Goal: Use online tool/utility: Utilize a website feature to perform a specific function

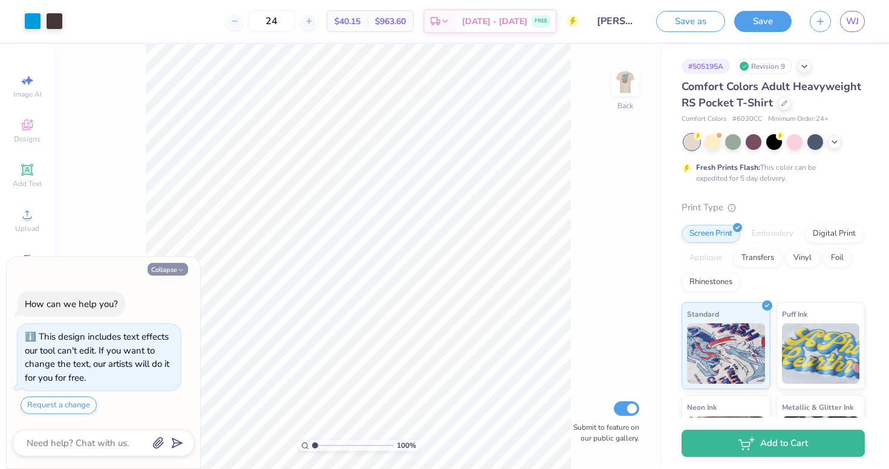
click at [173, 272] on button "Collapse" at bounding box center [168, 269] width 41 height 13
type textarea "x"
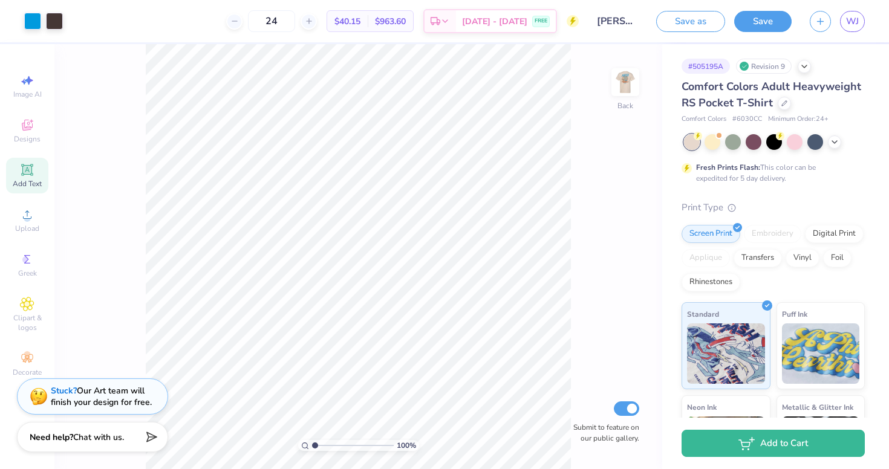
click at [30, 181] on span "Add Text" at bounding box center [27, 184] width 29 height 10
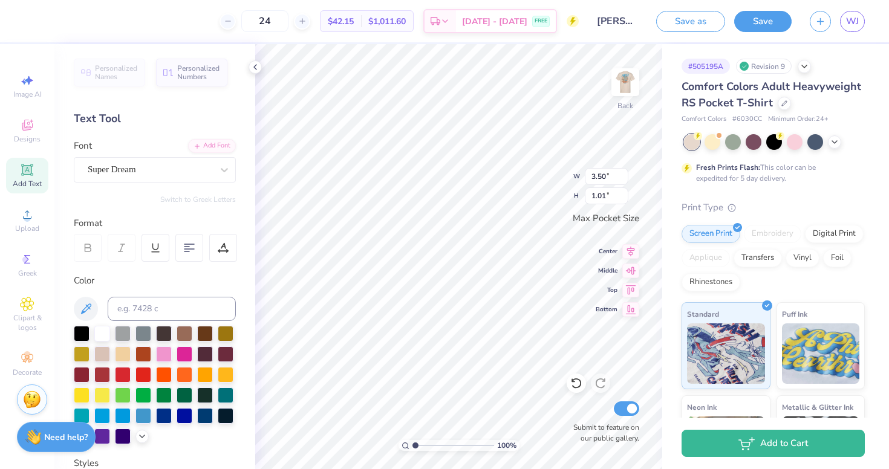
type textarea "p"
type textarea "PARENTS WEEKEND"
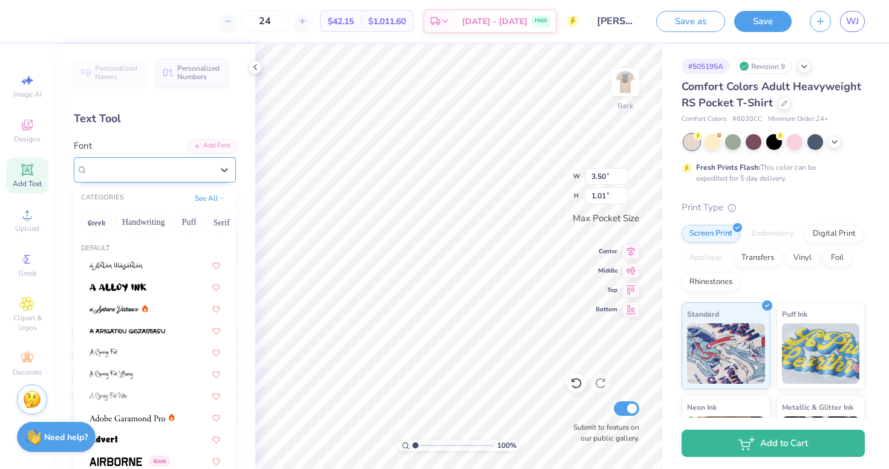
click at [121, 168] on span "Super Dream" at bounding box center [112, 170] width 48 height 14
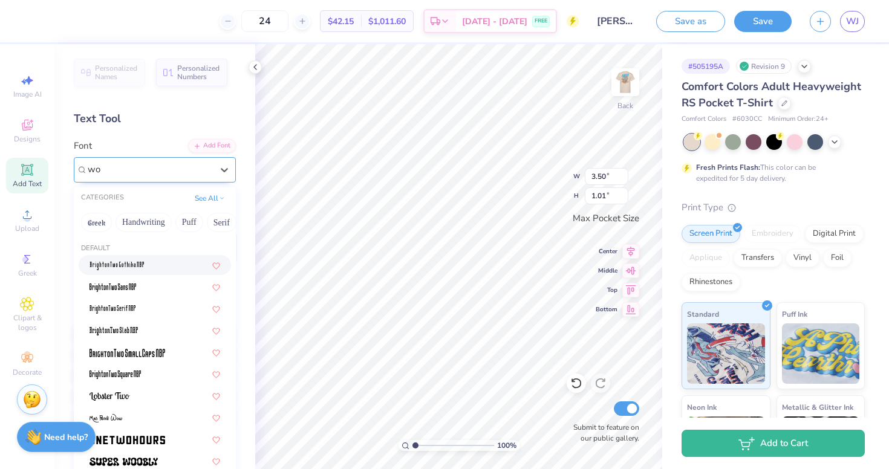
type input "w"
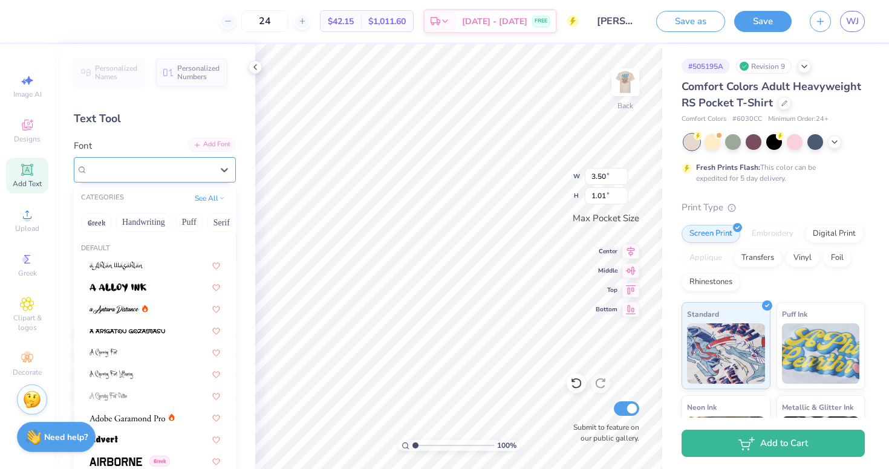
click at [200, 143] on icon at bounding box center [197, 145] width 7 height 7
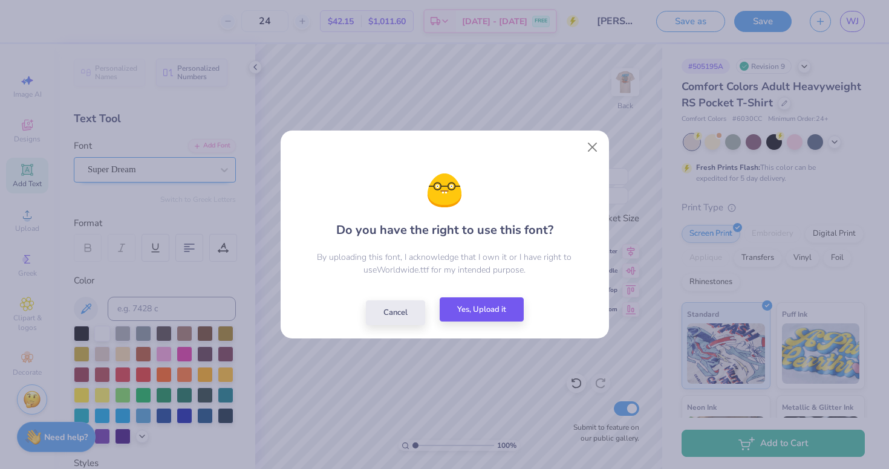
click at [477, 311] on button "Yes, Upload it" at bounding box center [482, 310] width 84 height 25
type input "3.44"
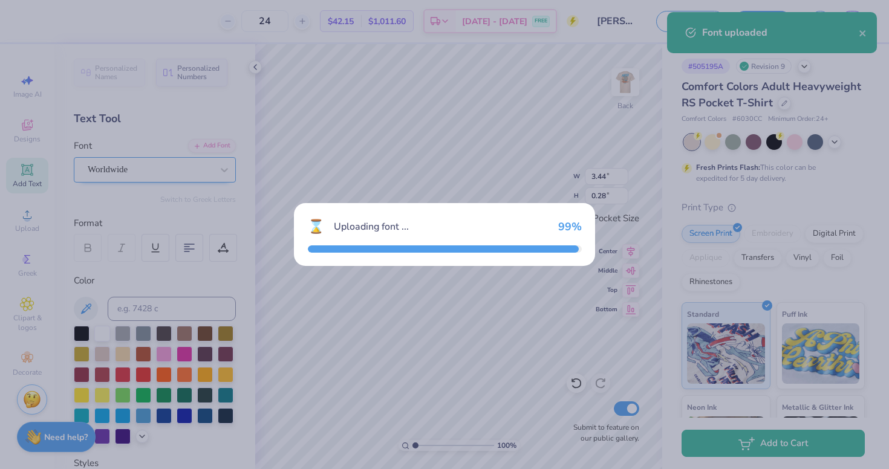
type input "0.26"
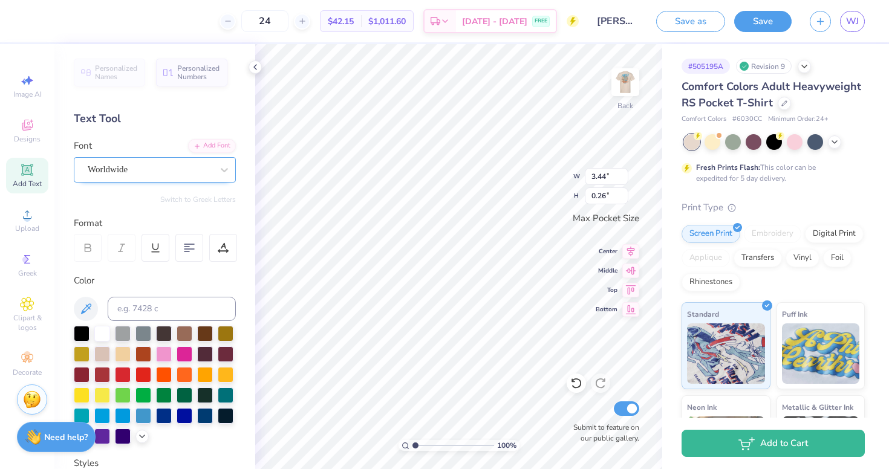
type input "3.50"
type input "1.31"
click at [167, 336] on div at bounding box center [164, 333] width 16 height 16
click at [117, 414] on div at bounding box center [123, 415] width 16 height 16
click at [605, 177] on input "3.44" at bounding box center [607, 176] width 44 height 17
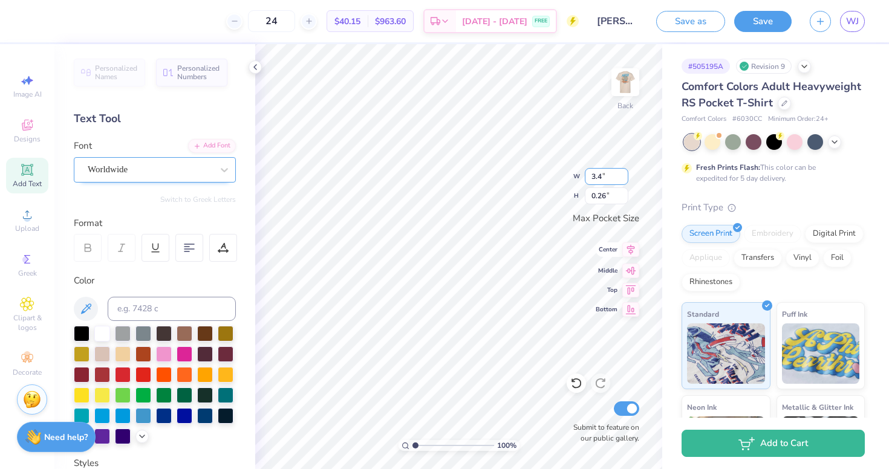
type input "3.4"
click at [25, 175] on icon at bounding box center [27, 170] width 15 height 15
type textarea "PARENTS WEEKEND"
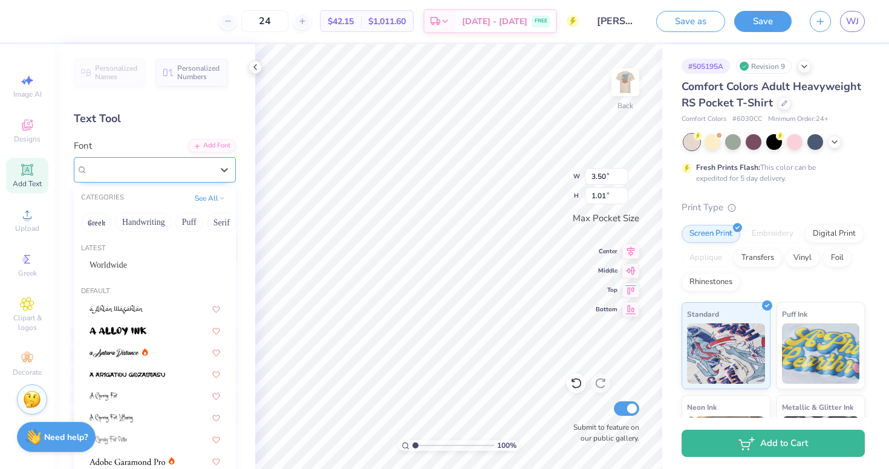
click at [191, 162] on div at bounding box center [150, 169] width 125 height 16
click at [163, 269] on div "Worldwide" at bounding box center [155, 265] width 131 height 13
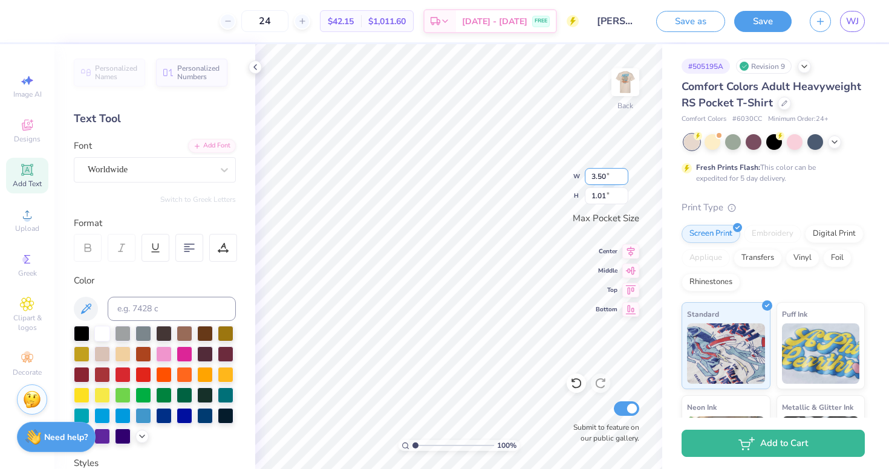
click at [605, 177] on input "3.50" at bounding box center [607, 176] width 44 height 17
type input "3.44"
type input "0.26"
type input "3.45"
click at [164, 336] on div at bounding box center [164, 333] width 16 height 16
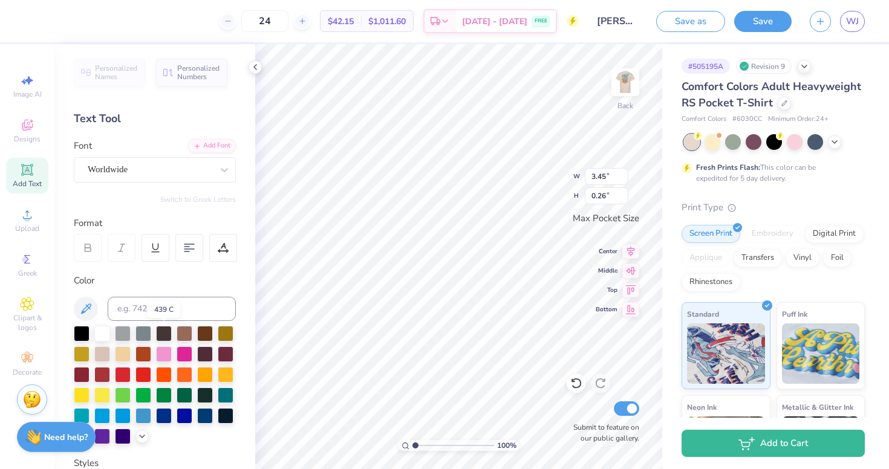
type input "3.44"
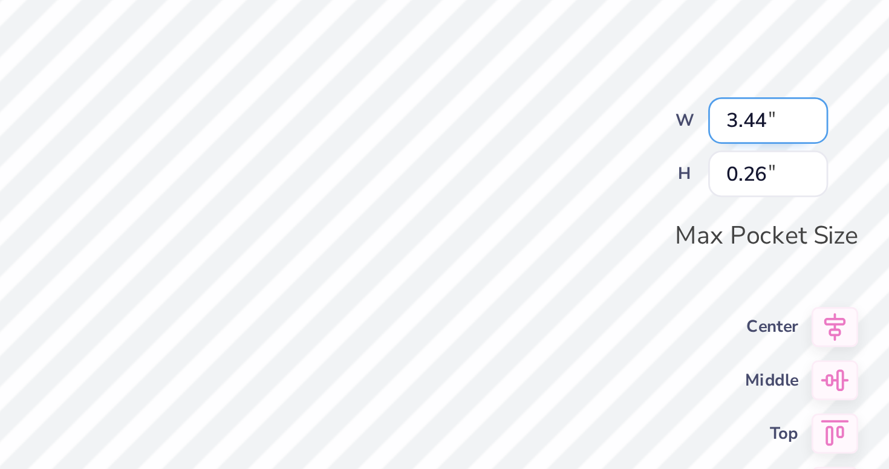
click at [585, 168] on input "3.44" at bounding box center [607, 176] width 44 height 17
type input "3.40"
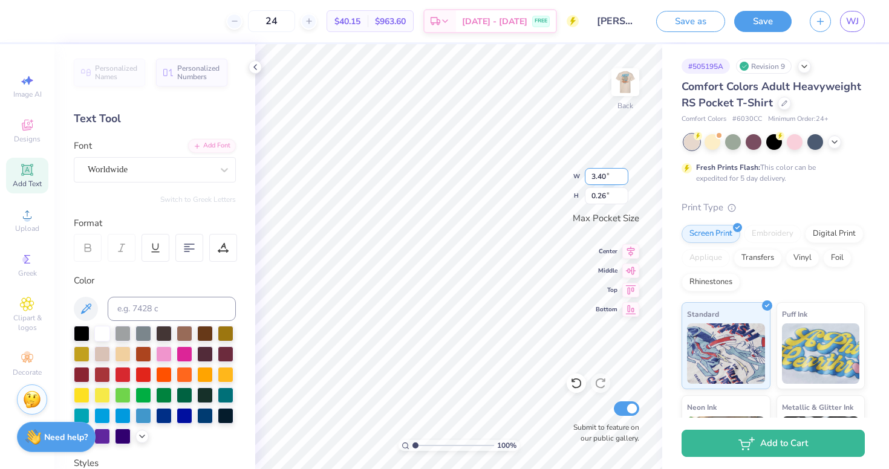
click at [607, 177] on input "3.40" at bounding box center [607, 176] width 44 height 17
type input "3.45"
click at [168, 333] on div at bounding box center [164, 333] width 16 height 16
type input "3.44"
click at [25, 175] on icon at bounding box center [26, 169] width 11 height 11
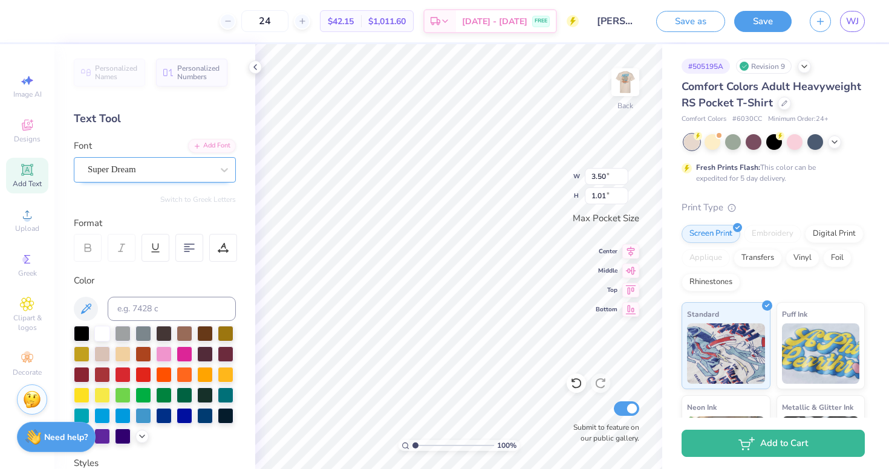
type textarea "PARENTS WEEKEND"
click at [136, 169] on span "Super Dream" at bounding box center [112, 170] width 48 height 14
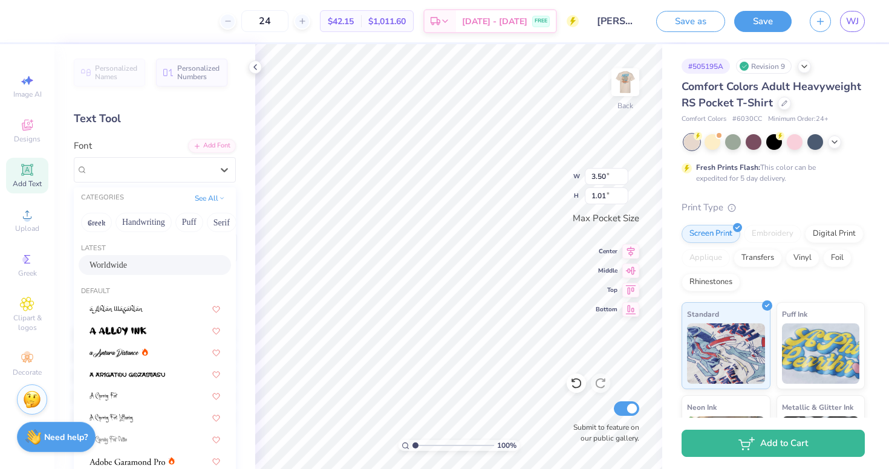
click at [162, 264] on div "Worldwide" at bounding box center [155, 265] width 131 height 13
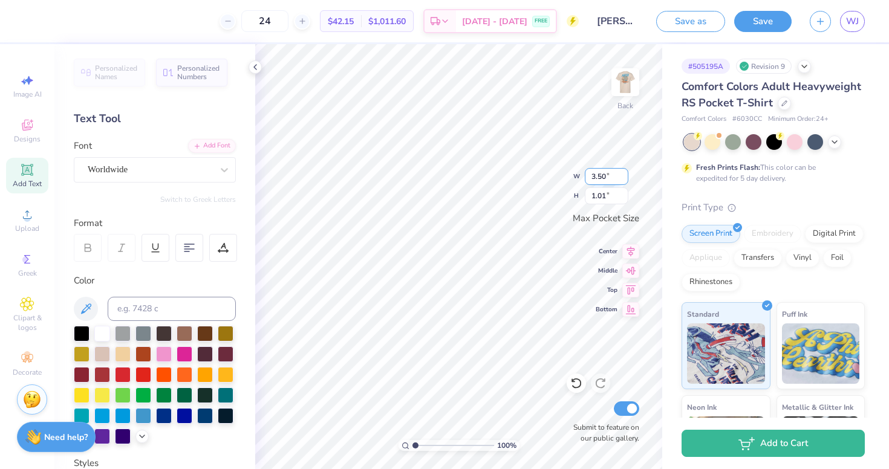
type input "3.44"
type input "0.26"
drag, startPoint x: 605, startPoint y: 177, endPoint x: 628, endPoint y: 180, distance: 23.9
click at [605, 177] on input "3.44" at bounding box center [607, 176] width 44 height 17
type input "3.40"
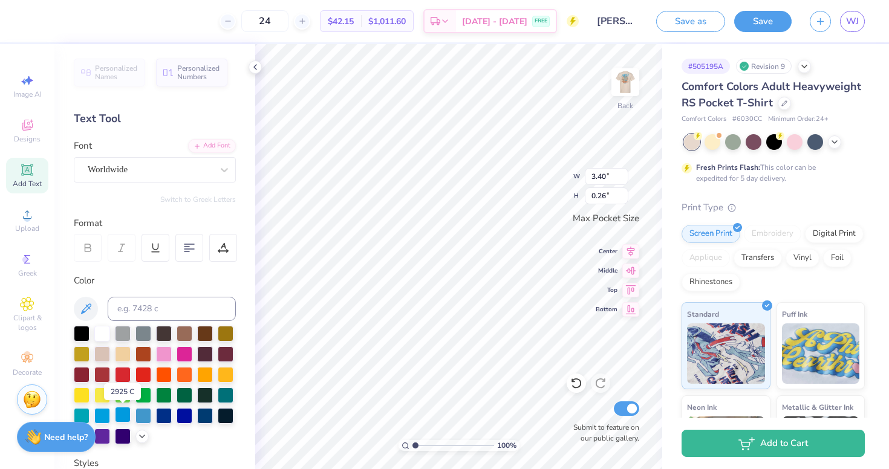
click at [121, 414] on div at bounding box center [123, 415] width 16 height 16
type input "3.44"
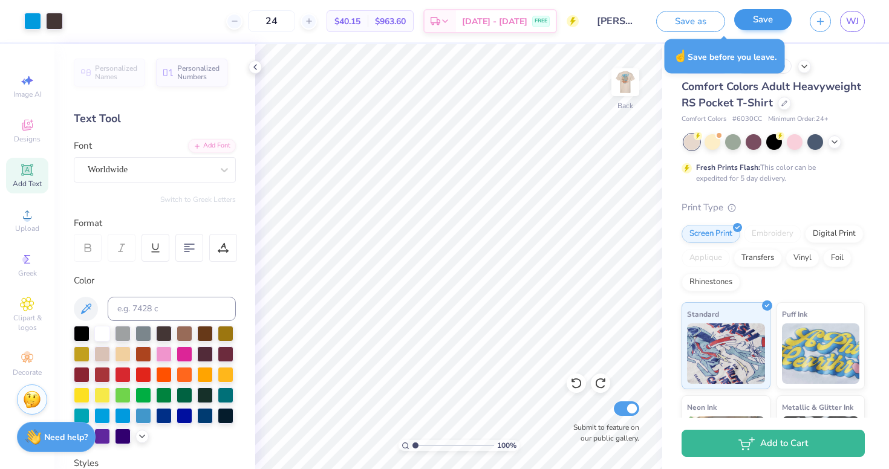
click at [764, 23] on button "Save" at bounding box center [762, 19] width 57 height 21
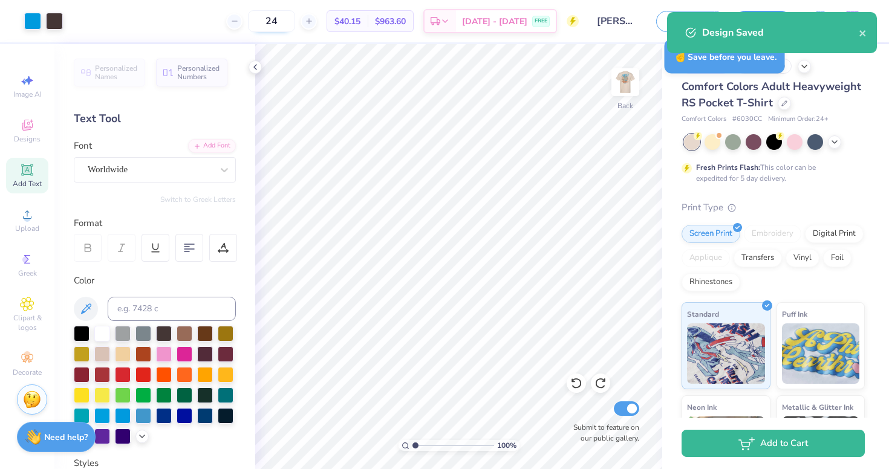
click at [285, 22] on input "24" at bounding box center [271, 21] width 47 height 22
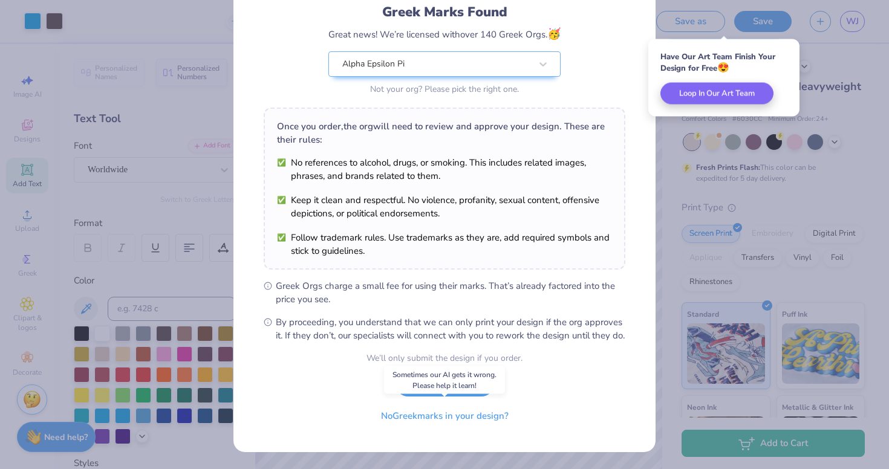
scroll to position [97, 0]
click at [438, 383] on button "I Understand!" at bounding box center [445, 381] width 99 height 25
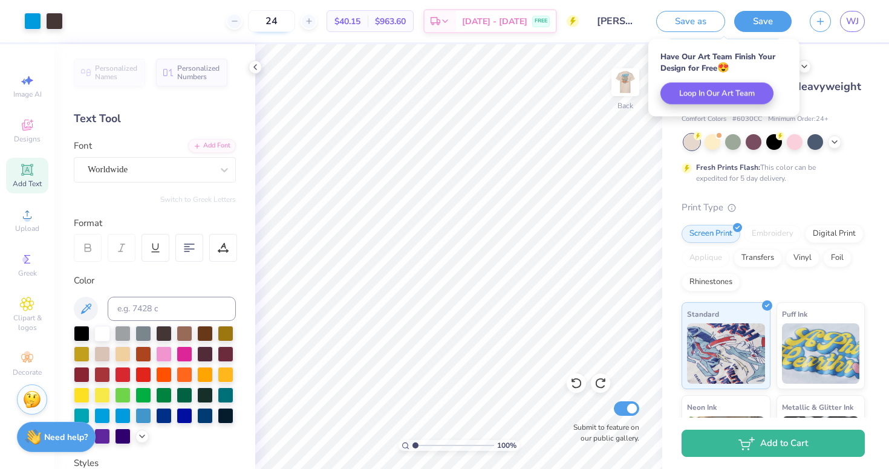
type input "2"
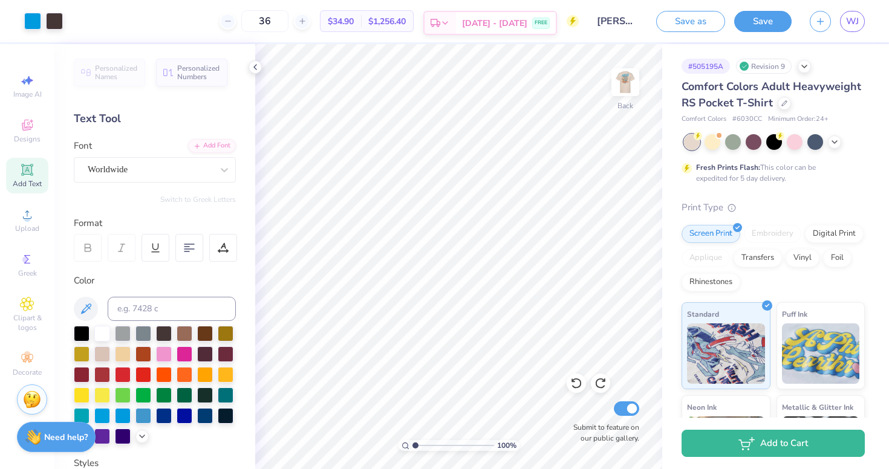
type input "3"
type input "50"
click at [622, 86] on img at bounding box center [625, 82] width 48 height 48
click at [622, 86] on img at bounding box center [625, 82] width 24 height 24
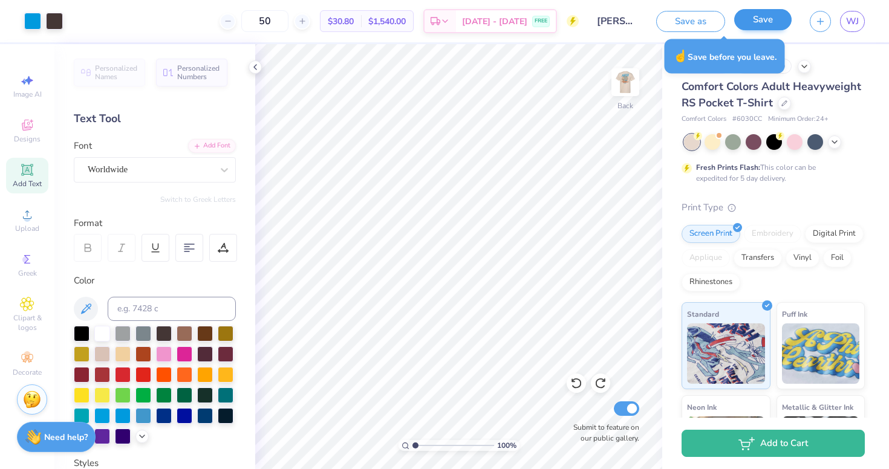
click at [771, 22] on button "Save" at bounding box center [762, 19] width 57 height 21
